Goal: Find specific page/section: Find specific page/section

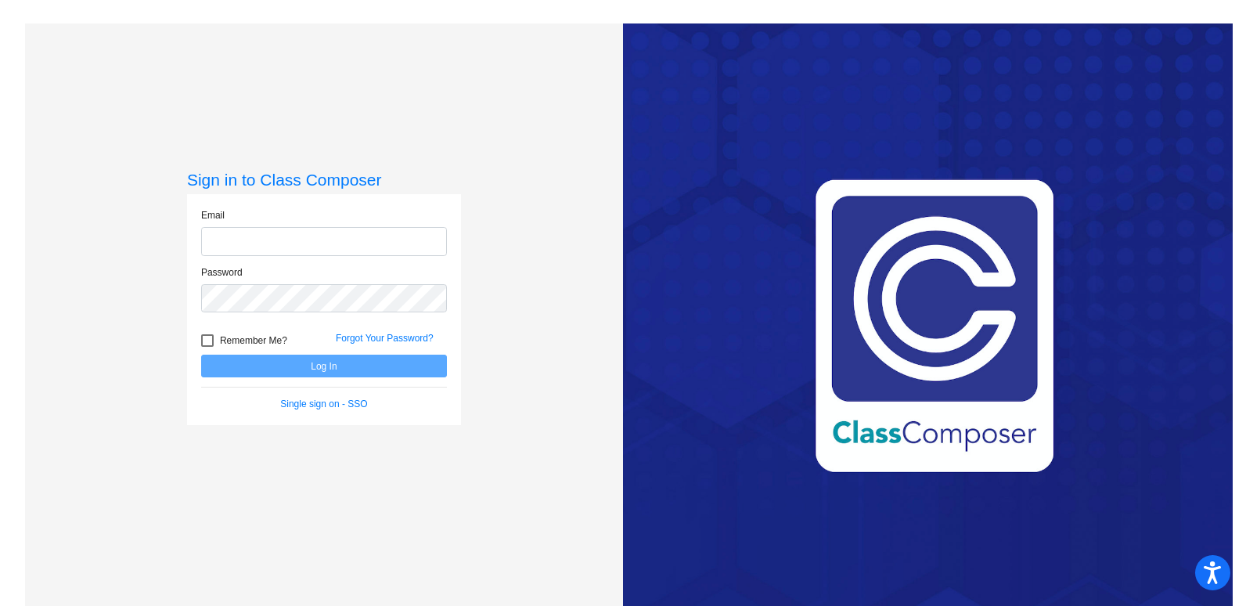
type input "[EMAIL_ADDRESS][PERSON_NAME][DOMAIN_NAME]"
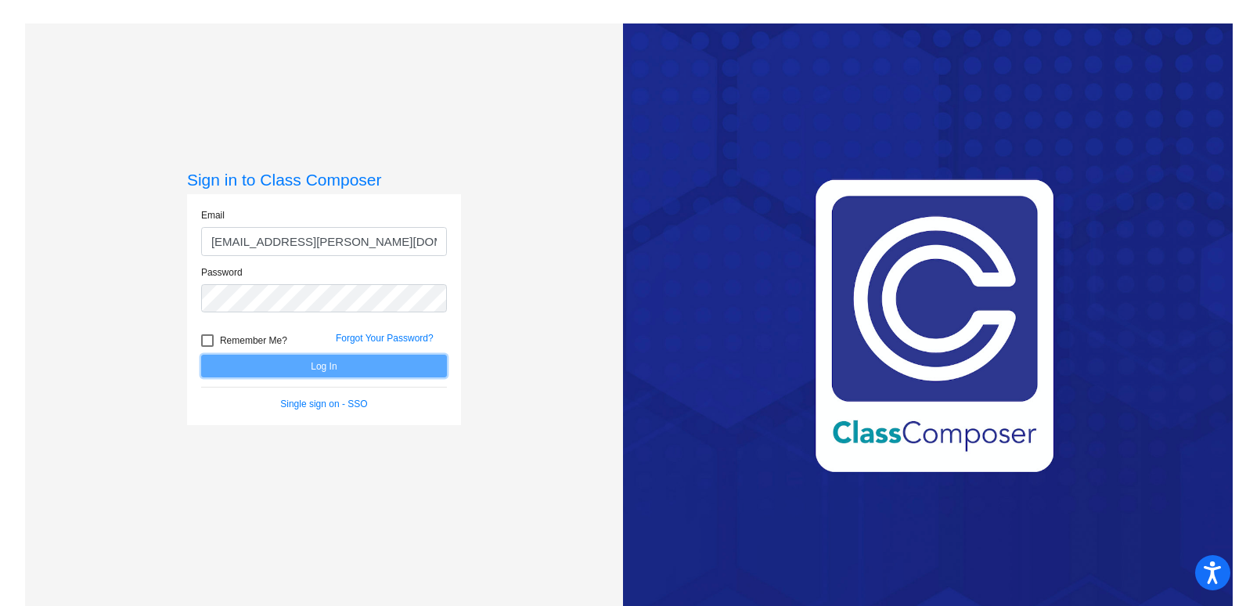
click at [327, 366] on button "Log In" at bounding box center [324, 366] width 246 height 23
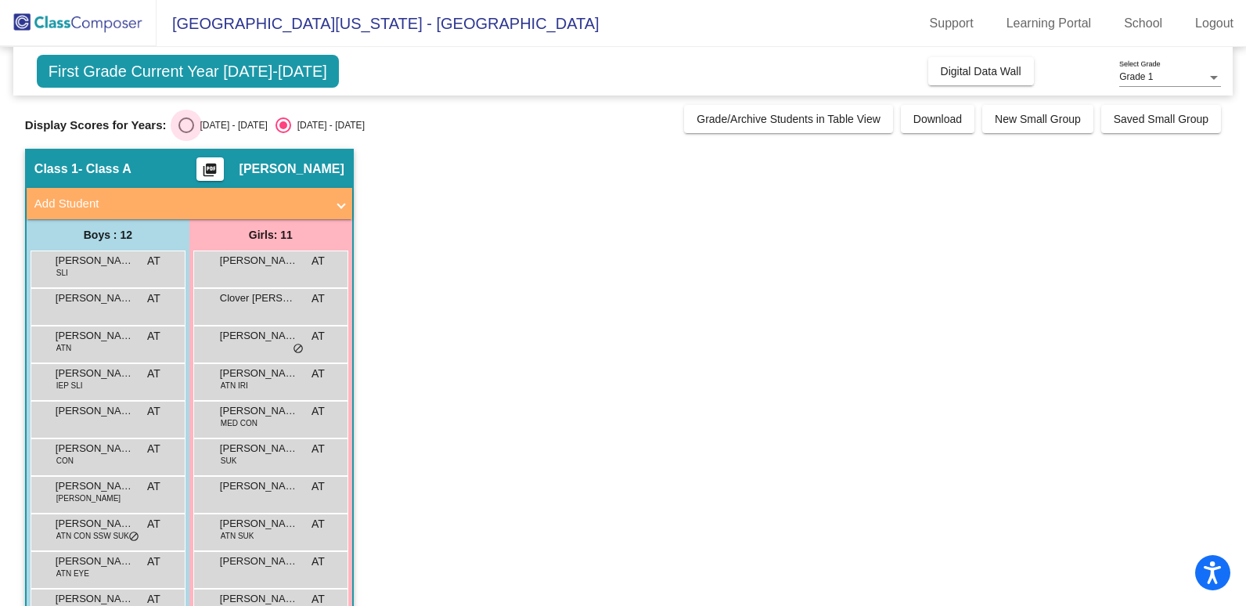
click at [178, 132] on div "Select an option" at bounding box center [186, 125] width 16 height 16
click at [186, 133] on input "[DATE] - [DATE]" at bounding box center [186, 133] width 1 height 1
radio input "true"
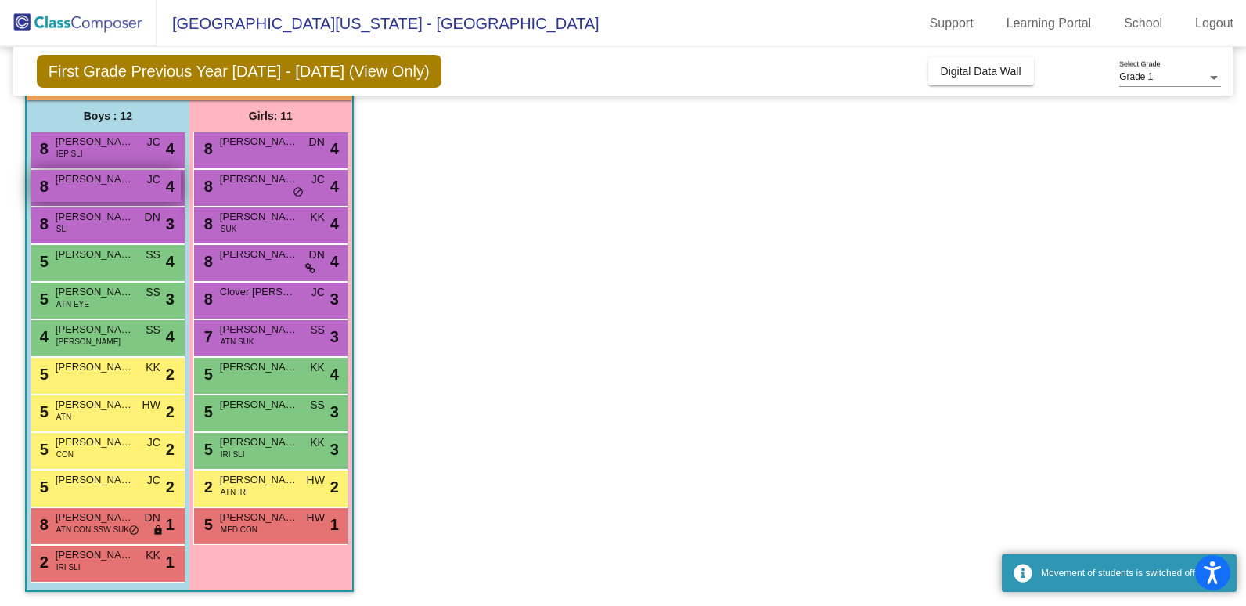
scroll to position [121, 0]
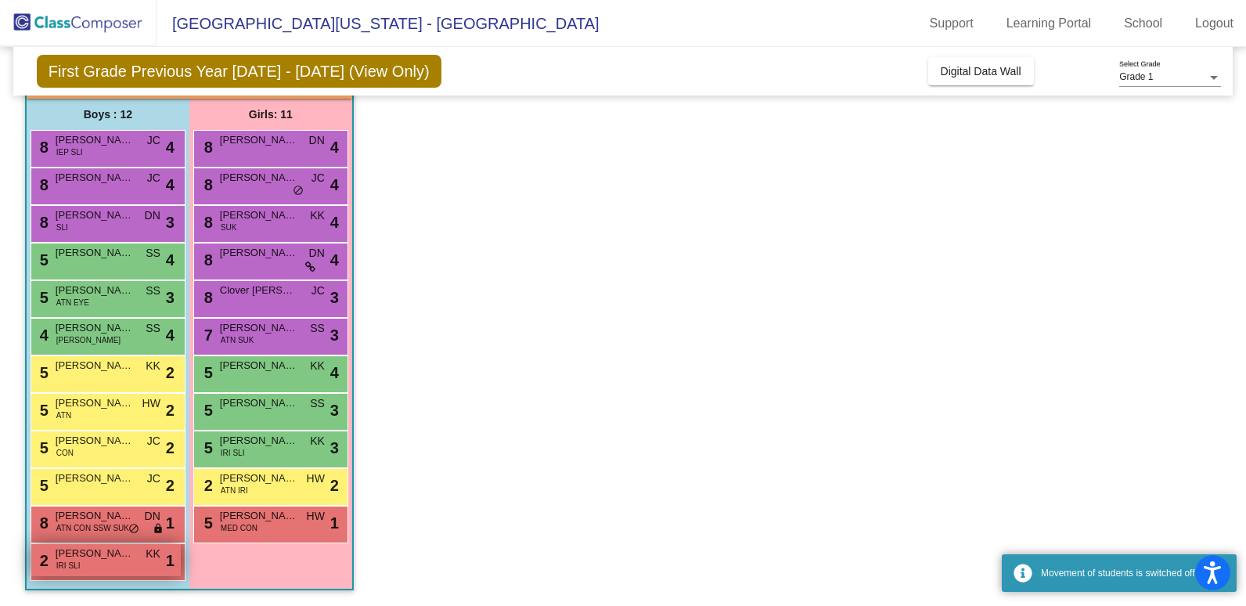
click at [150, 562] on span "KK" at bounding box center [153, 554] width 15 height 16
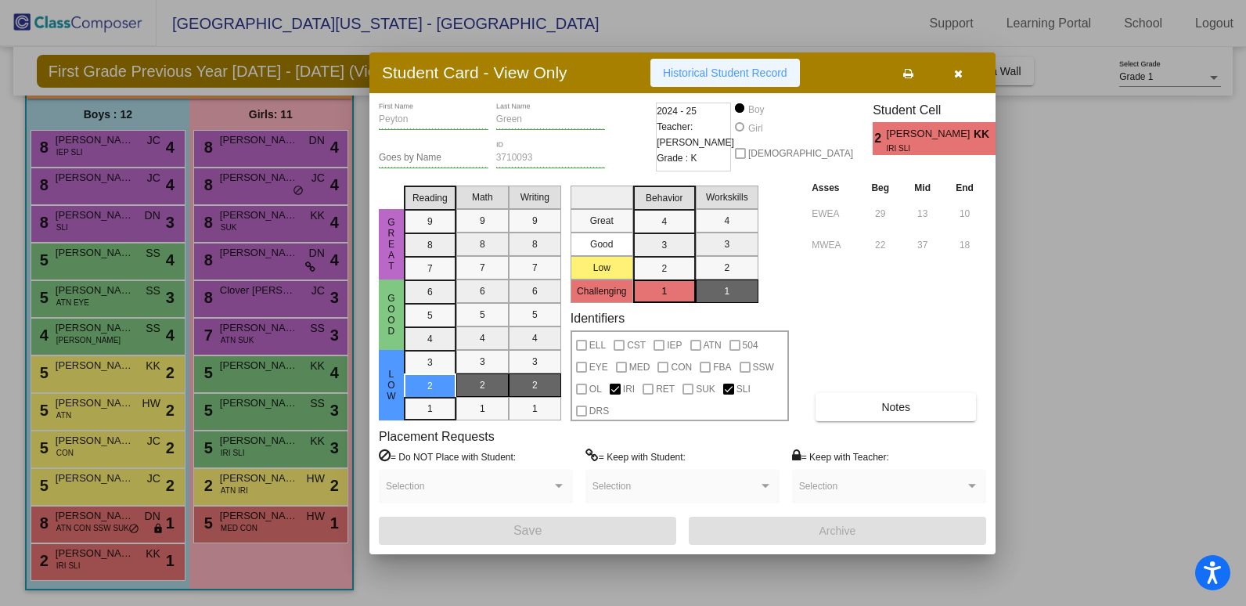
click at [731, 74] on span "Historical Student Record" at bounding box center [725, 73] width 124 height 13
